Goal: Use online tool/utility: Utilize a website feature to perform a specific function

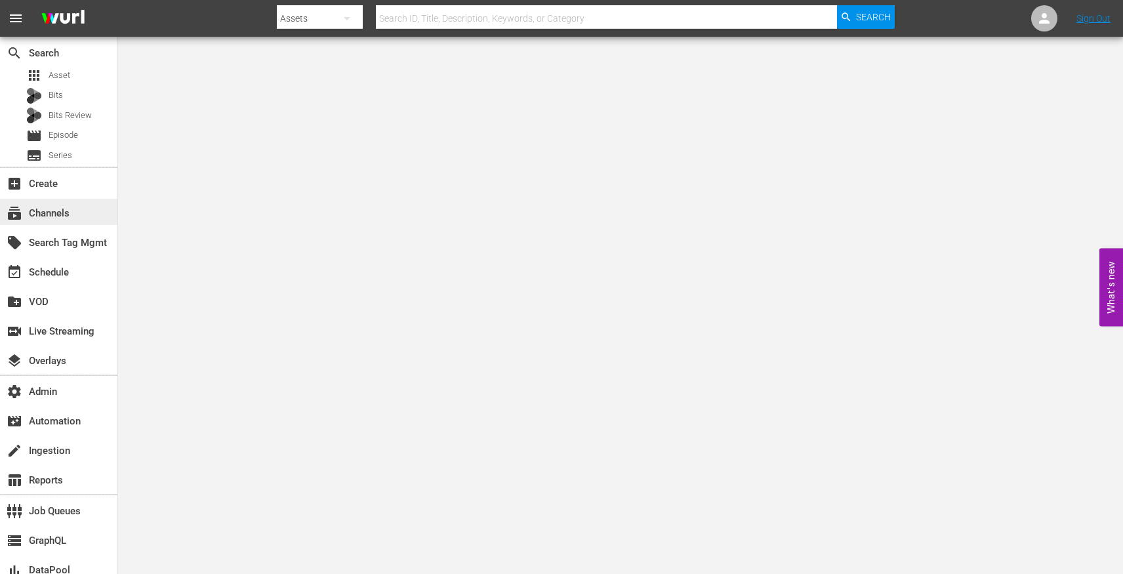
click at [83, 212] on div "subscriptions Channels" at bounding box center [58, 212] width 117 height 26
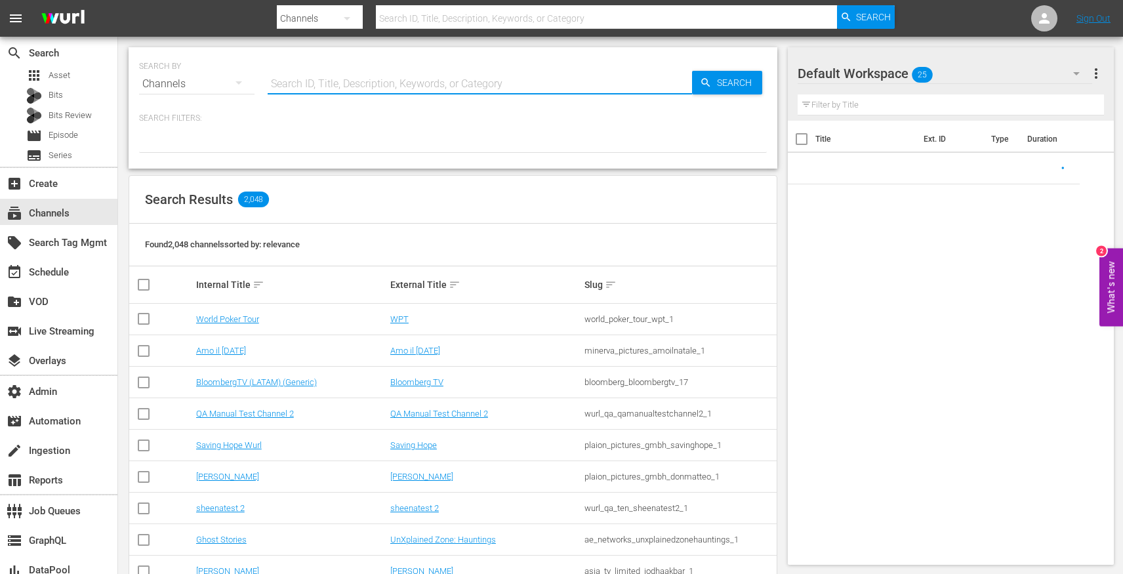
click at [300, 83] on input "text" at bounding box center [480, 83] width 424 height 31
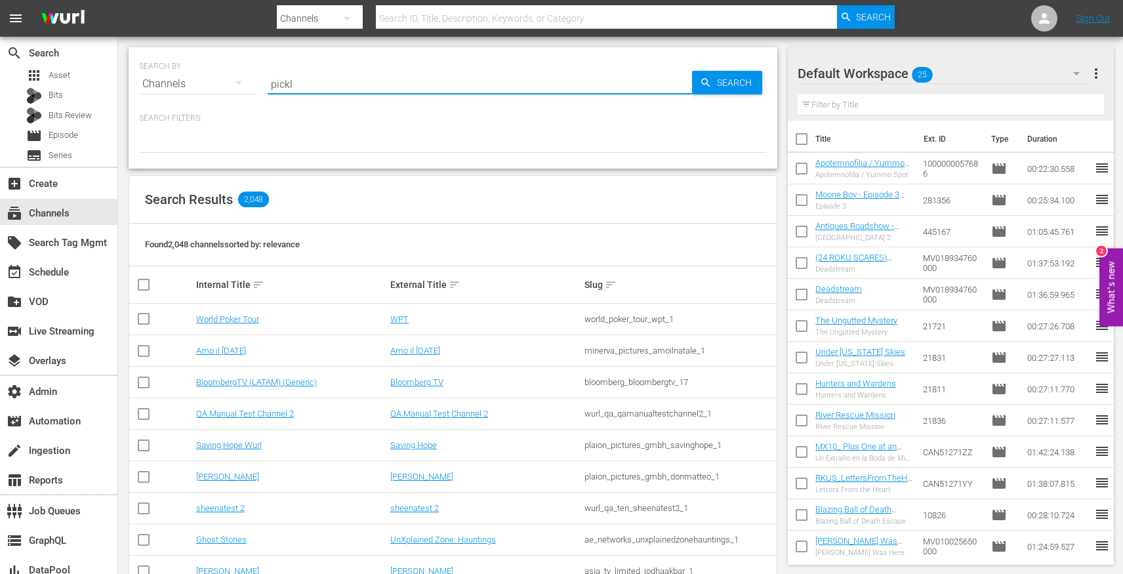
type input "pickle"
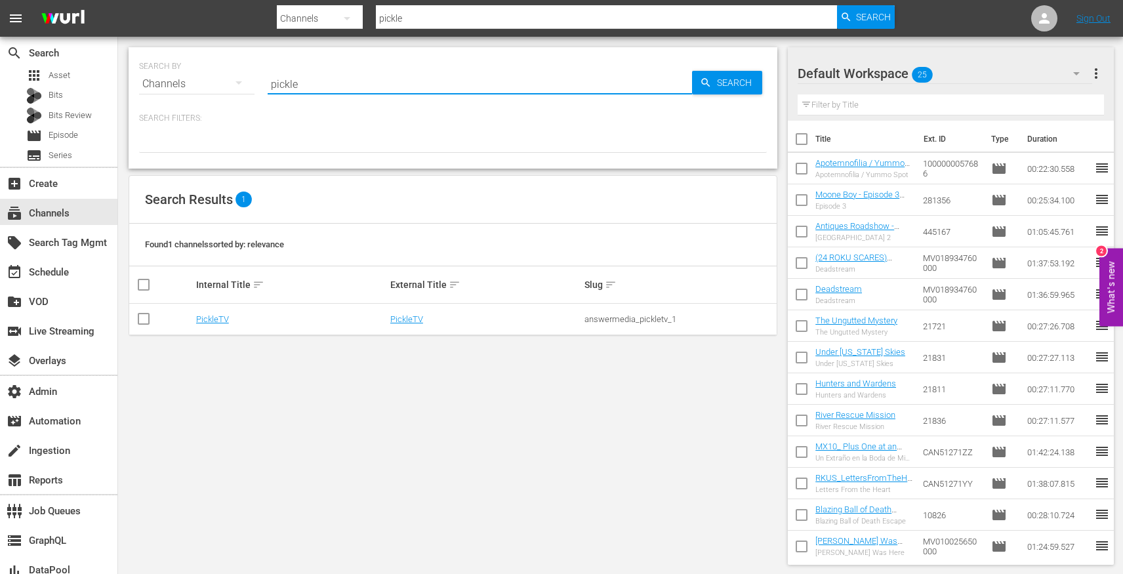
type input "pickle"
click at [413, 325] on td "PickleTV" at bounding box center [485, 319] width 194 height 31
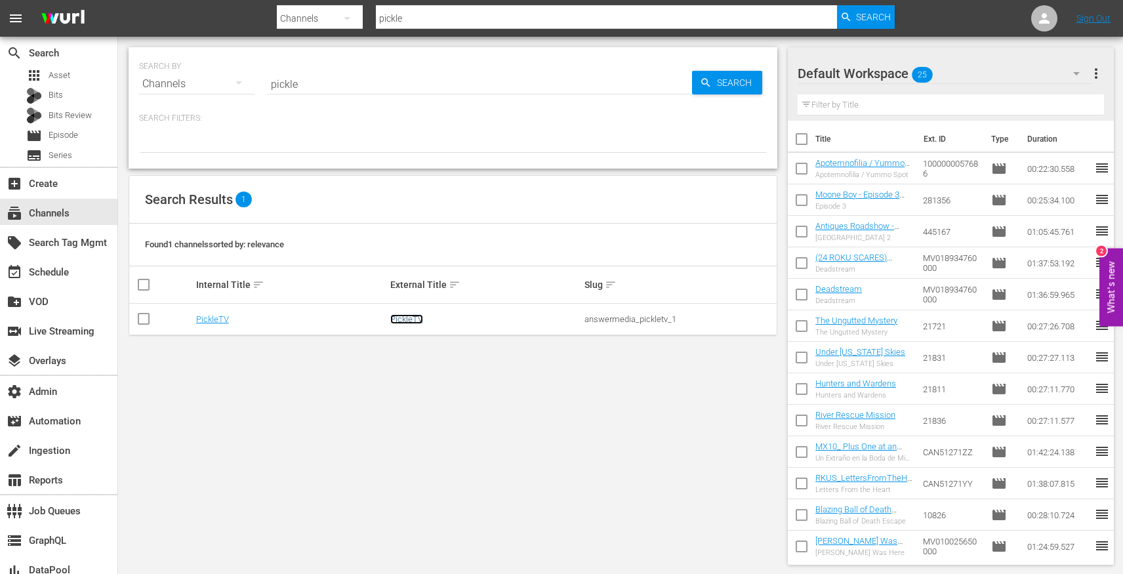
click at [413, 321] on link "PickleTV" at bounding box center [406, 319] width 33 height 10
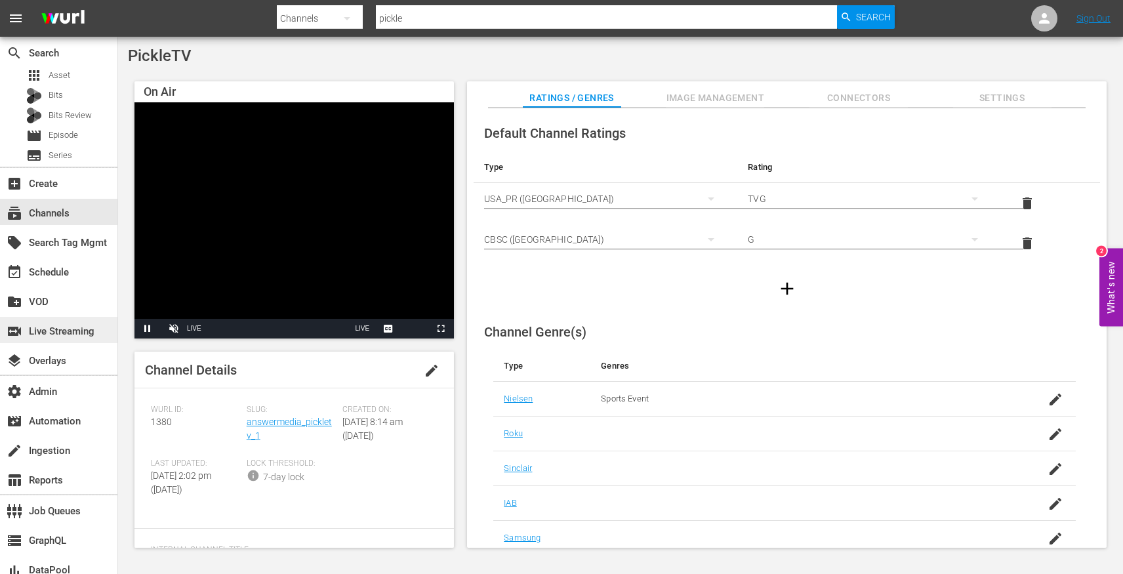
click at [48, 339] on div "switch_video Live Streaming" at bounding box center [58, 330] width 117 height 26
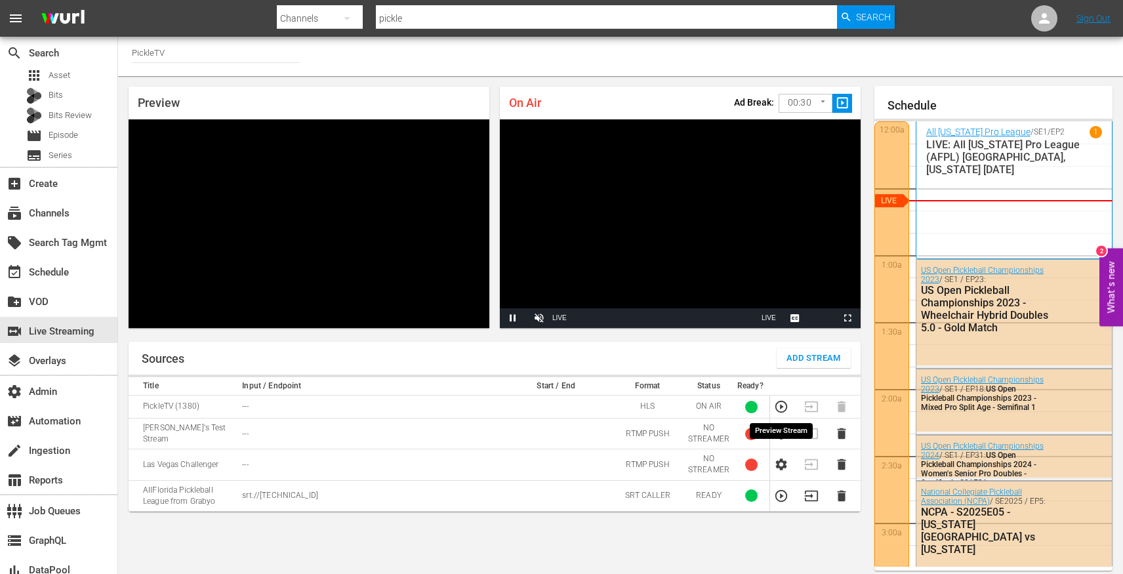
click at [777, 407] on icon "button" at bounding box center [781, 407] width 14 height 14
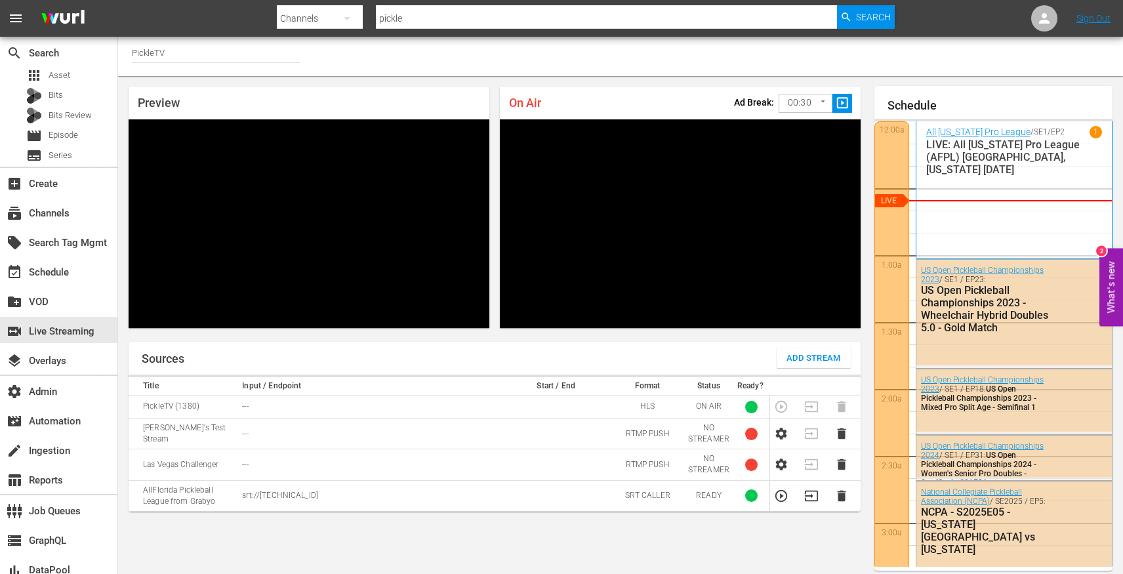
click at [781, 497] on icon "button" at bounding box center [781, 496] width 12 height 12
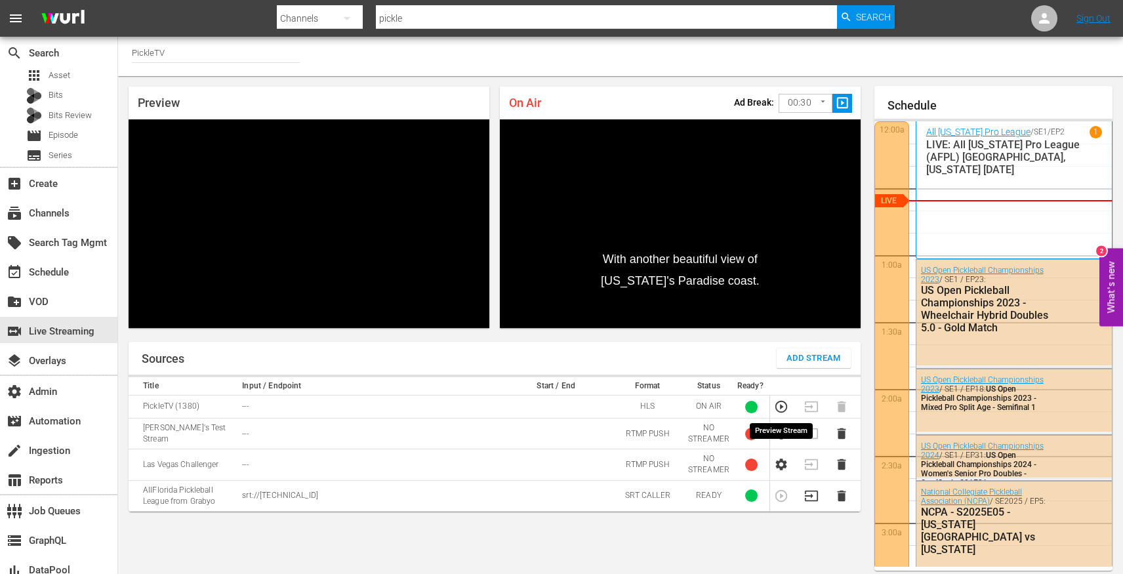
click at [783, 407] on icon "button" at bounding box center [781, 407] width 14 height 14
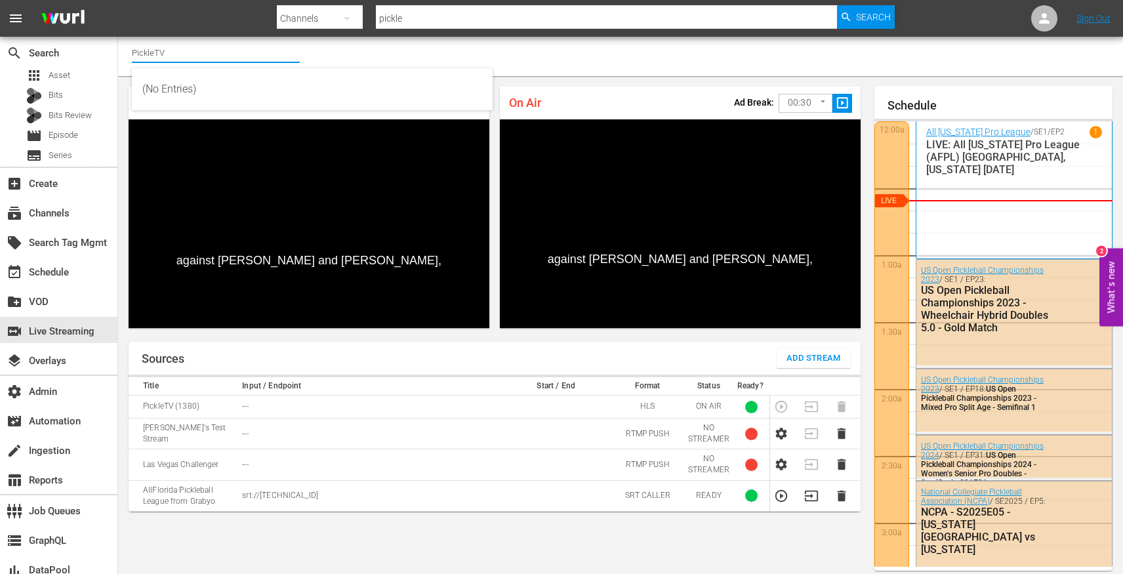
click at [190, 52] on input "PickleTV" at bounding box center [216, 52] width 168 height 31
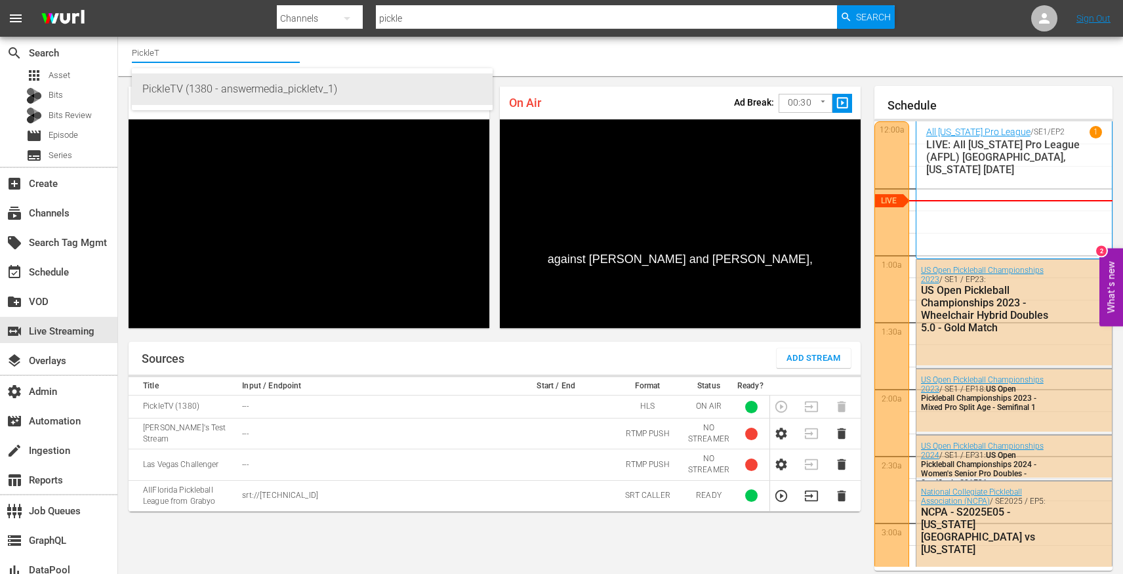
click at [226, 94] on div "PickleTV (1380 - answermedia_pickletv_1)" at bounding box center [312, 88] width 340 height 31
type input "PickleTV (1380 - answermedia_pickletv_1)"
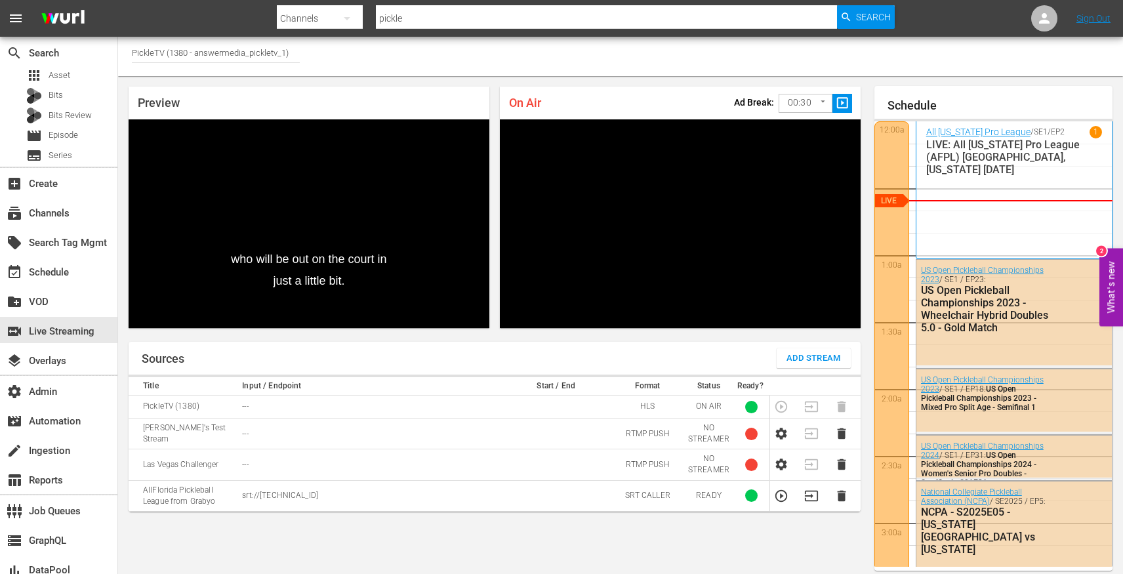
click at [222, 48] on input "PickleTV (1380 - answermedia_pickletv_1)" at bounding box center [216, 52] width 168 height 31
click at [697, 49] on div "Channel Title PickleTV (1380 - answermedia_pickletv_1)" at bounding box center [620, 56] width 1005 height 39
click at [991, 230] on div "All Florida Pro League / SE1 / EP2 1 LIVE: All Florida Pro League (AFPL) Sunris…" at bounding box center [1014, 190] width 176 height 128
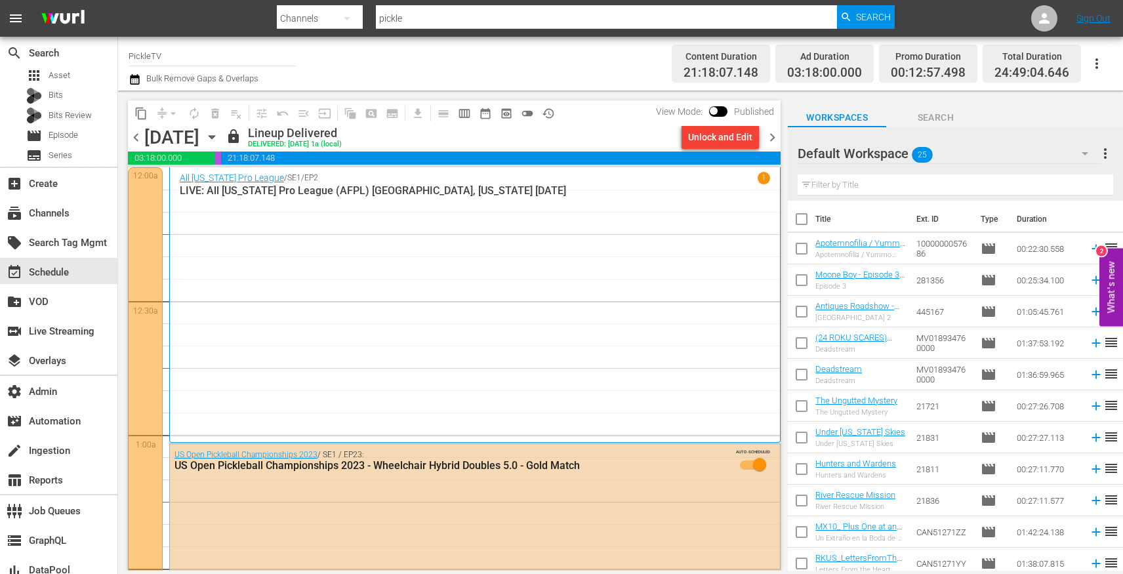
click at [235, 361] on div "All Florida Pro League / SE1 / EP2 1 LIVE: All Florida Pro League (AFPL) Sunris…" at bounding box center [475, 305] width 590 height 266
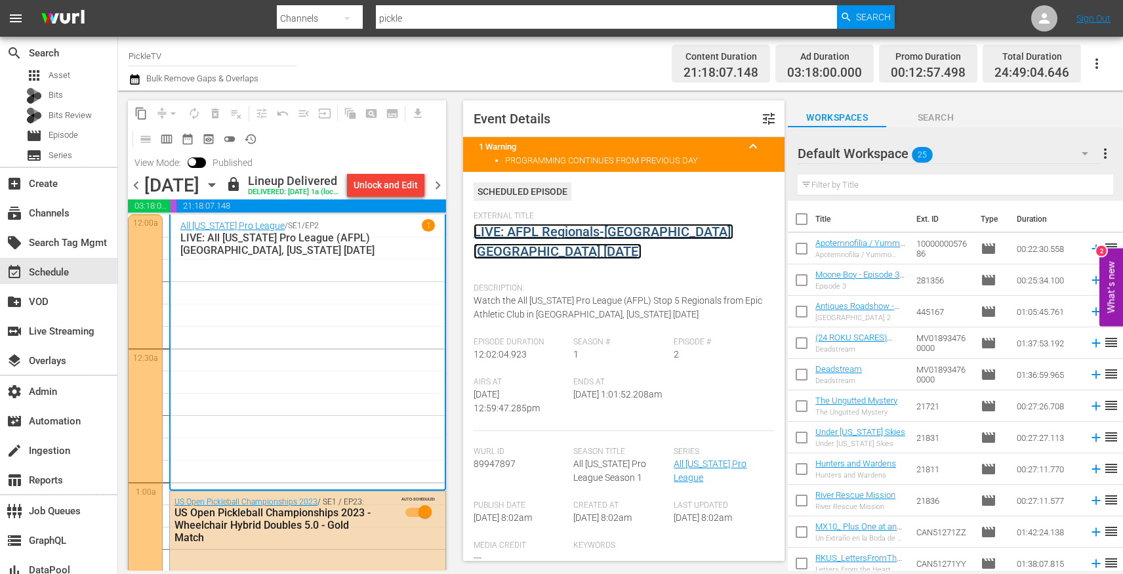
click at [593, 234] on link "LIVE: AFPL Regionals-Sunrise, FL 9/13/2025" at bounding box center [604, 241] width 260 height 35
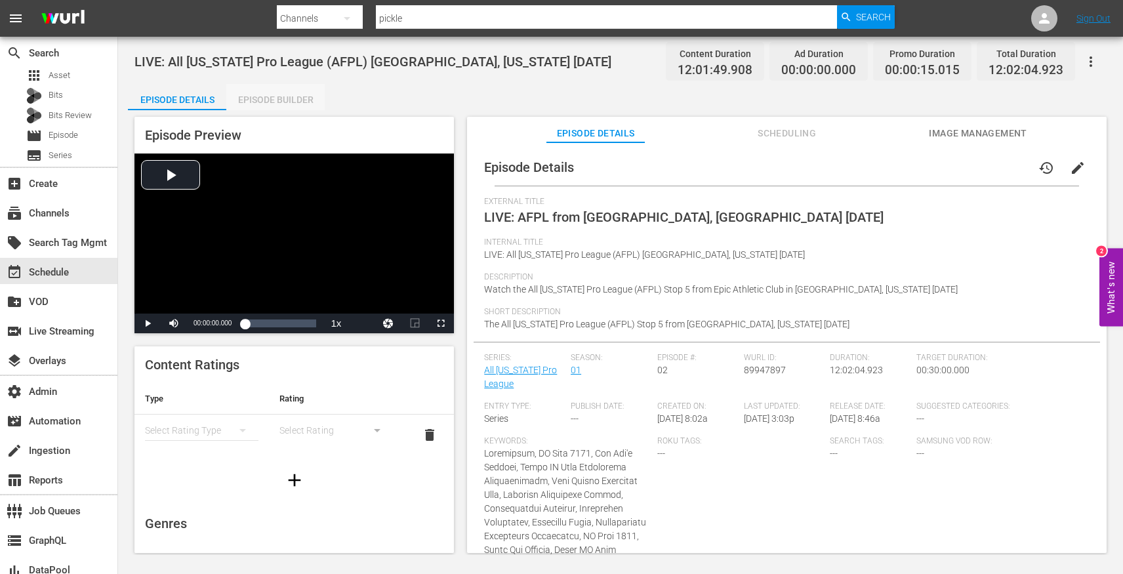
click at [257, 105] on div "Episode Builder" at bounding box center [275, 99] width 98 height 31
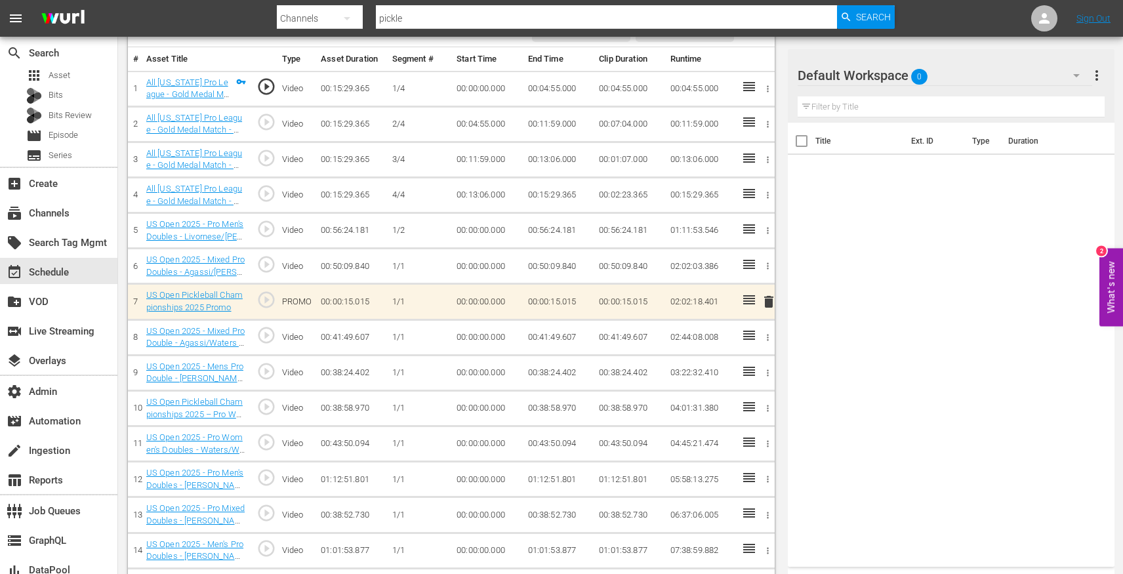
scroll to position [672, 0]
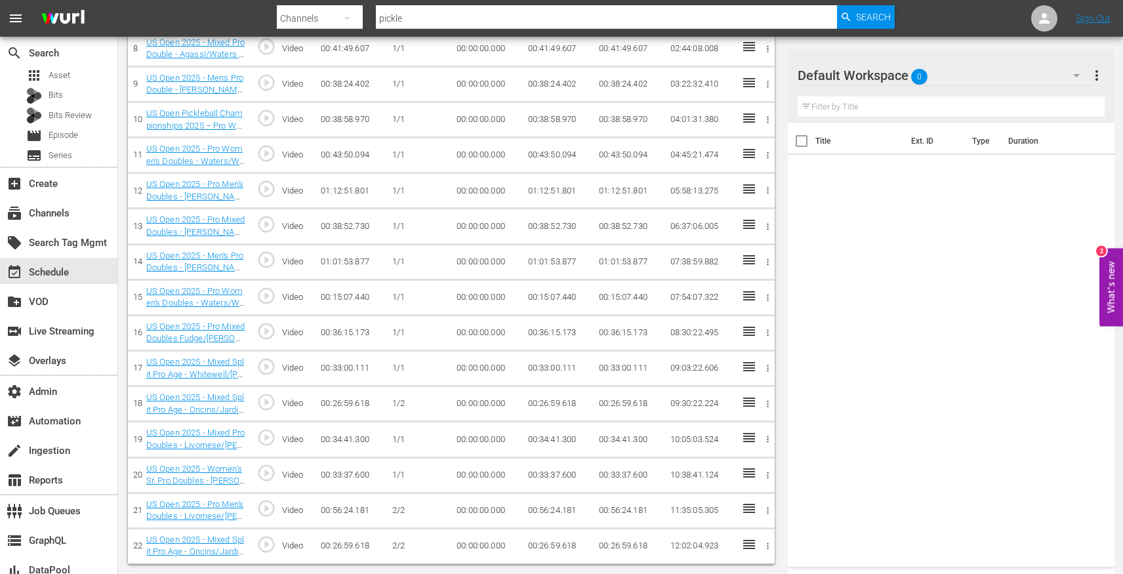
click at [262, 545] on span "play_circle_outline" at bounding box center [267, 545] width 20 height 20
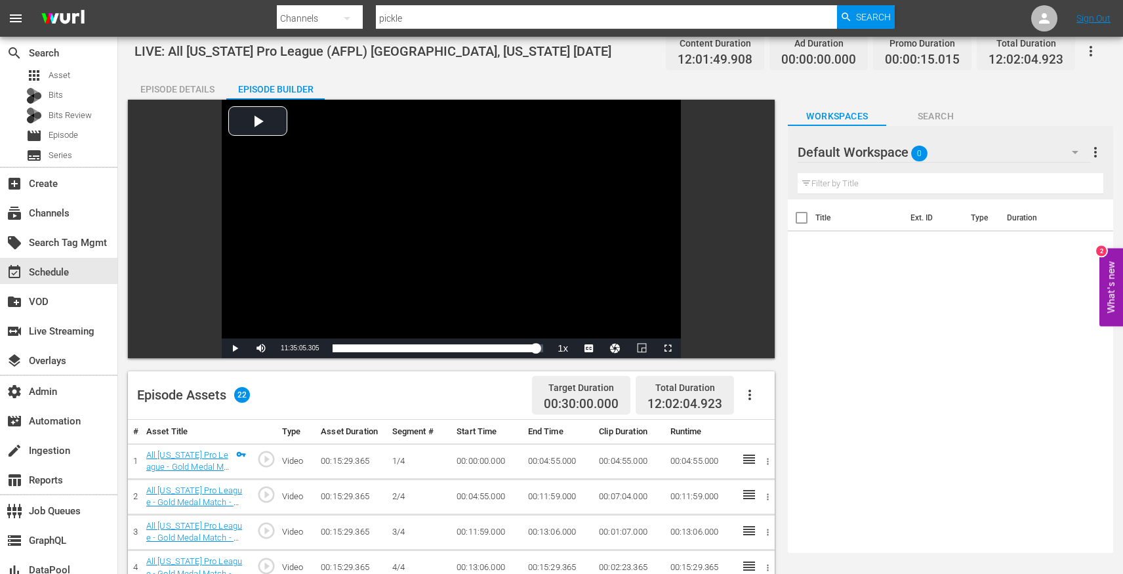
scroll to position [0, 0]
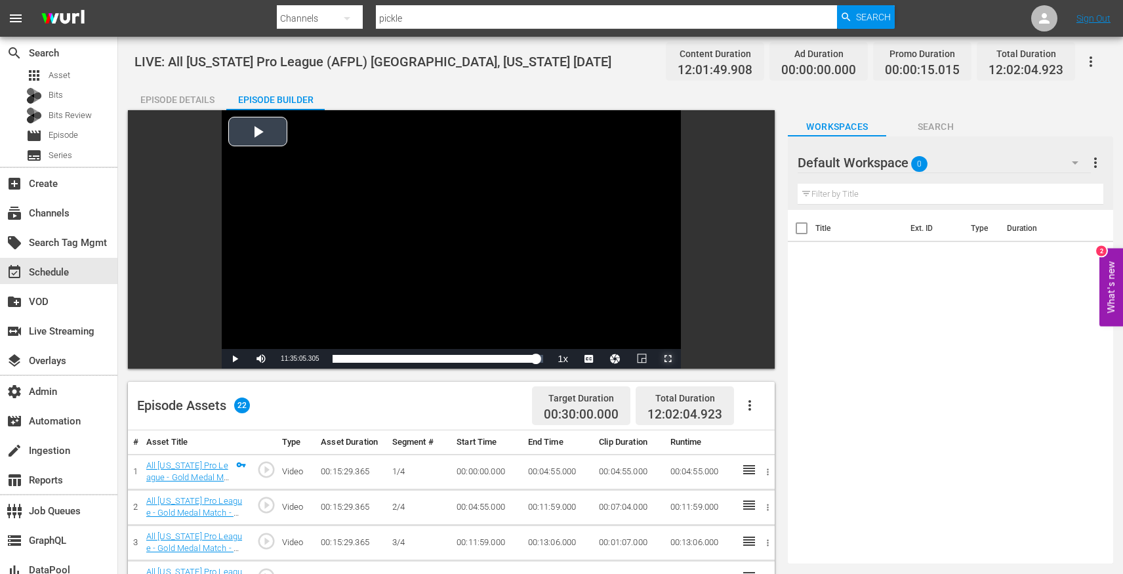
click at [668, 359] on span "Video Player" at bounding box center [668, 359] width 0 height 0
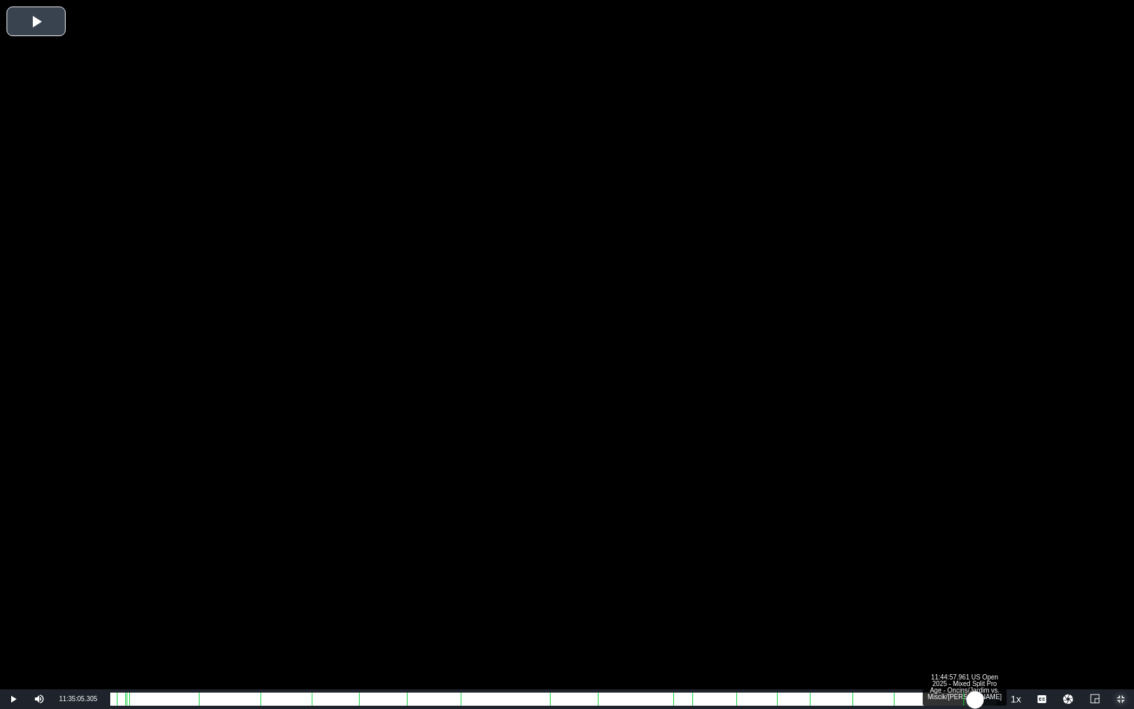
click at [974, 573] on div "Loaded : 0.36% 11:44:57.961 US Open 2025 - Mixed Split Pro Age - Oncins/Jardim …" at bounding box center [553, 698] width 886 height 13
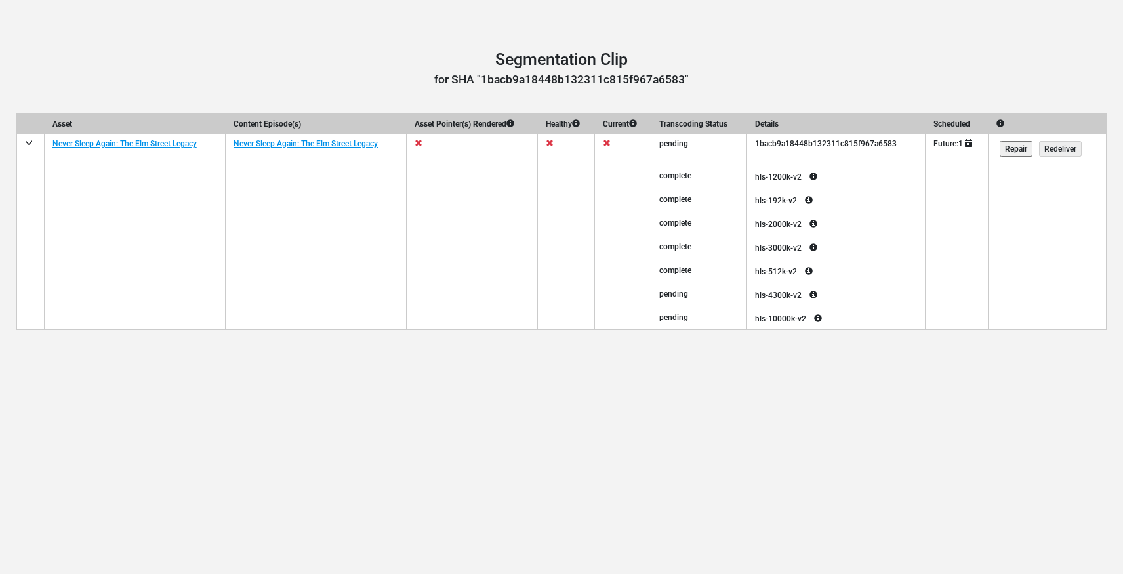
click at [1026, 146] on input "Repair" at bounding box center [1016, 149] width 33 height 16
